Goal: Find specific page/section: Find specific page/section

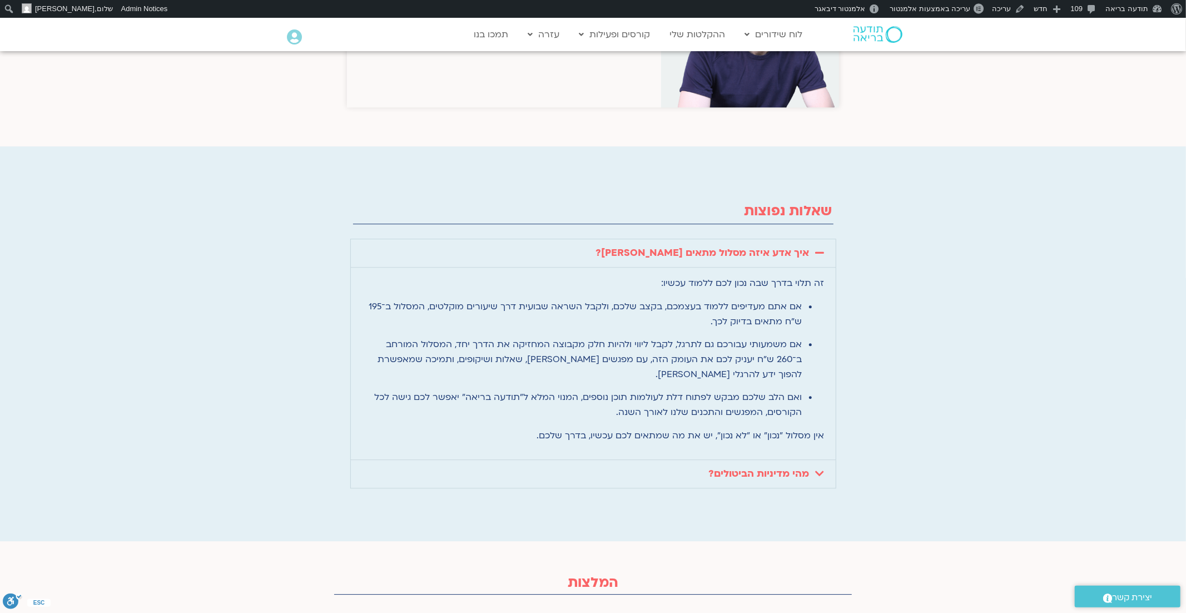
scroll to position [2555, 0]
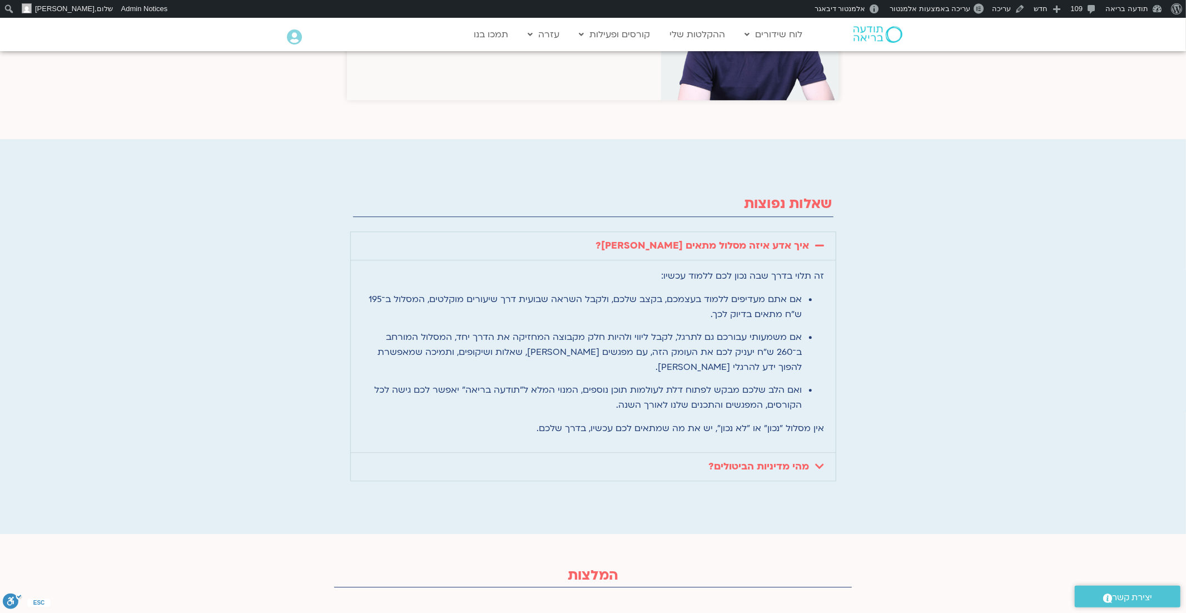
click at [823, 240] on icon at bounding box center [820, 245] width 9 height 10
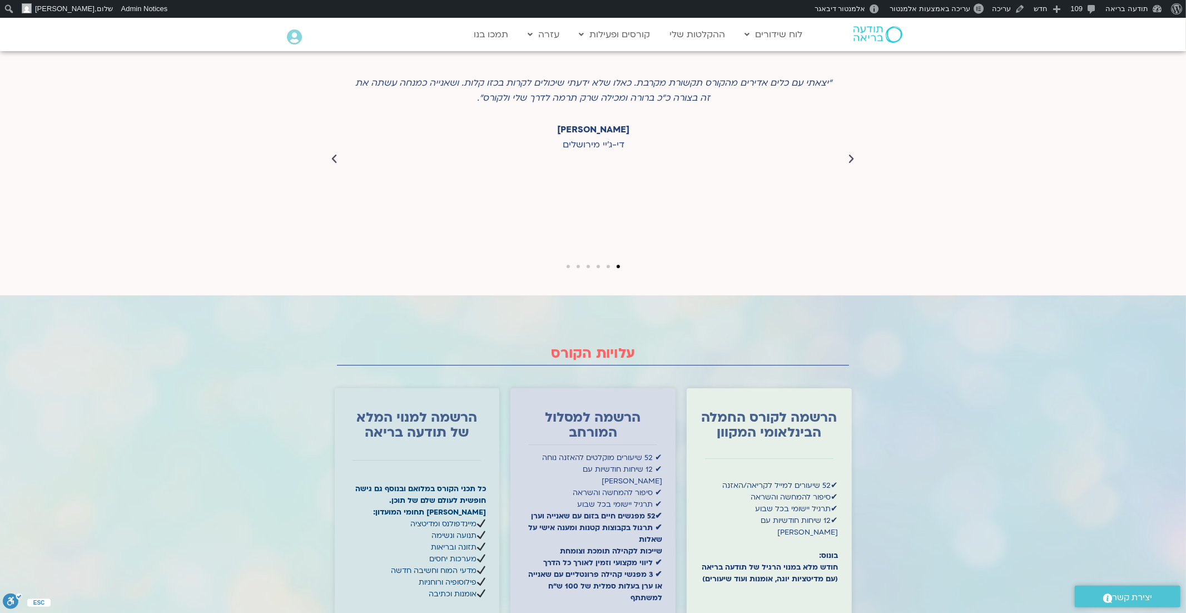
scroll to position [2896, 0]
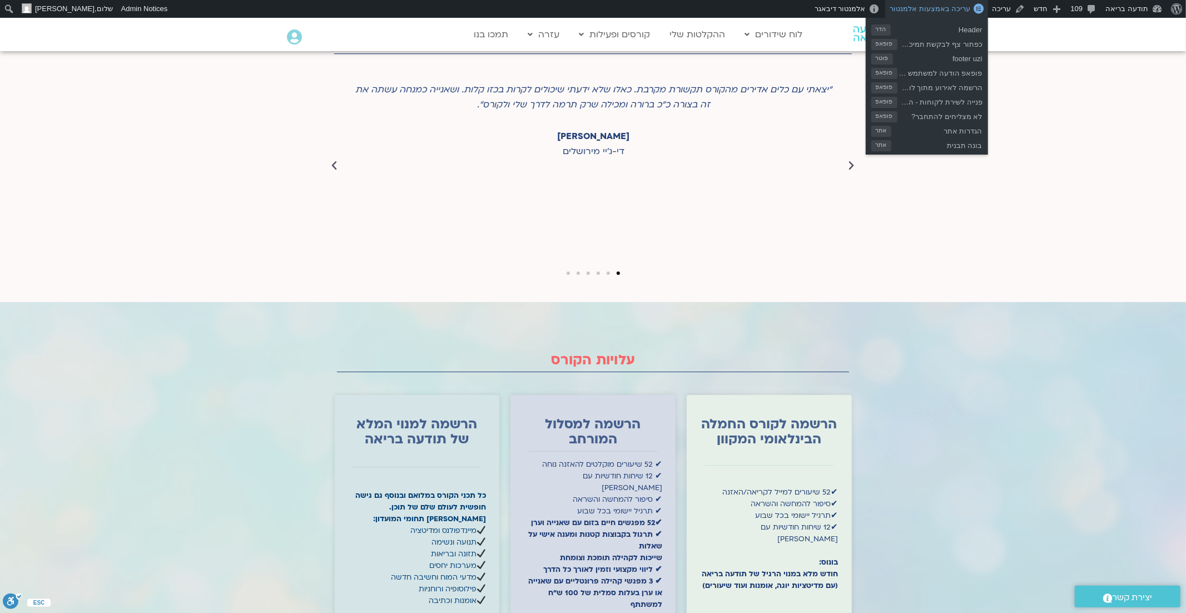
click at [951, 7] on span "עריכה באמצעות אלמנטור" at bounding box center [930, 8] width 81 height 8
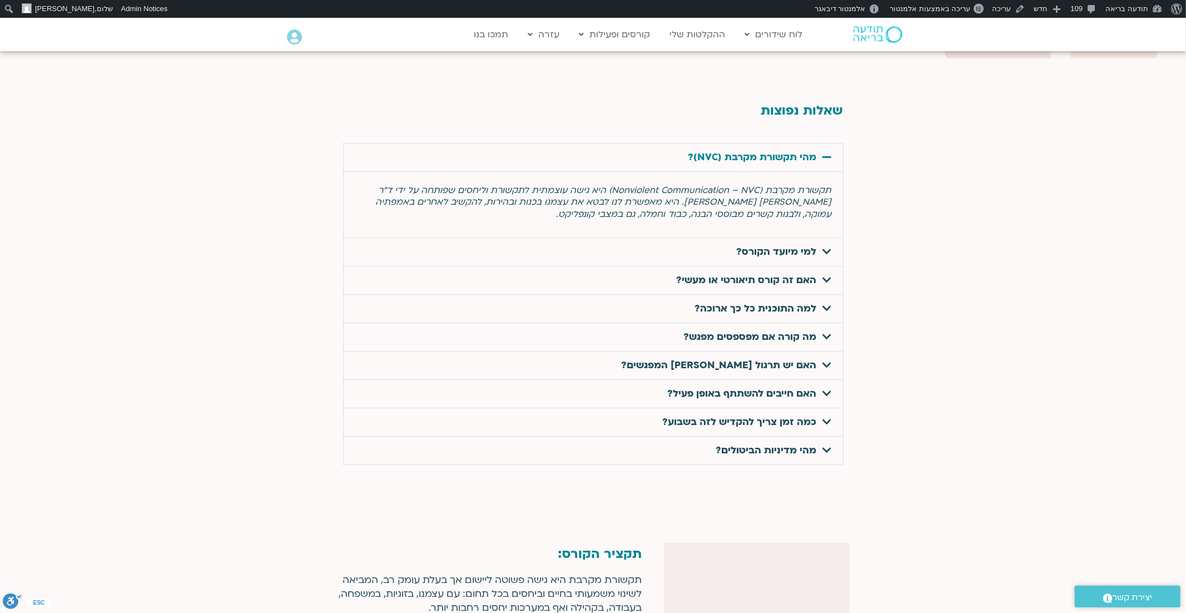
scroll to position [3534, 0]
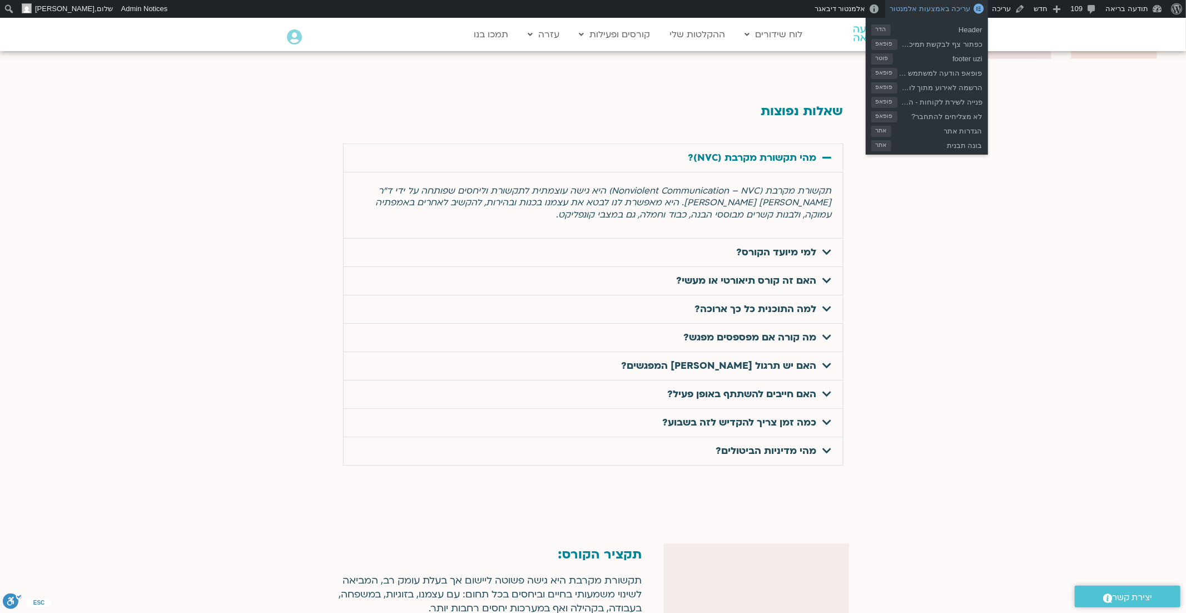
click at [943, 8] on span "עריכה באמצעות אלמנטור" at bounding box center [930, 8] width 81 height 8
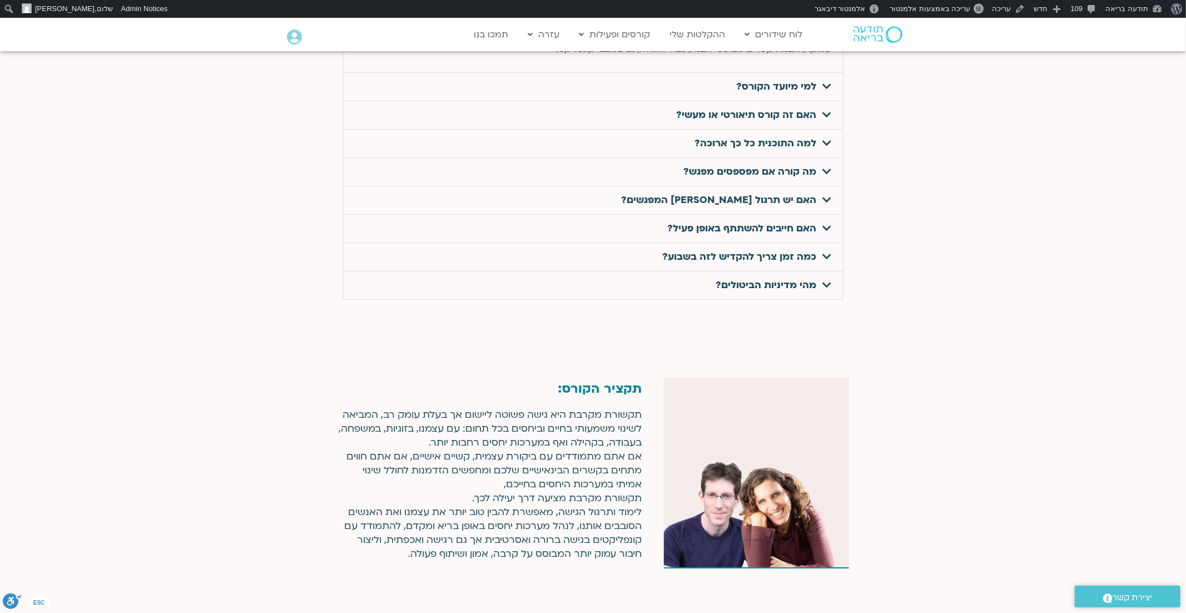
scroll to position [3697, 0]
